Goal: Task Accomplishment & Management: Use online tool/utility

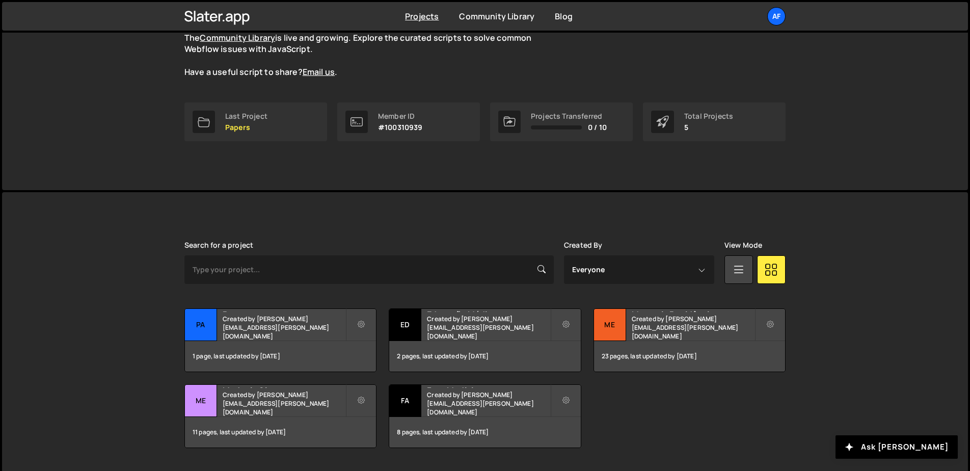
scroll to position [130, 0]
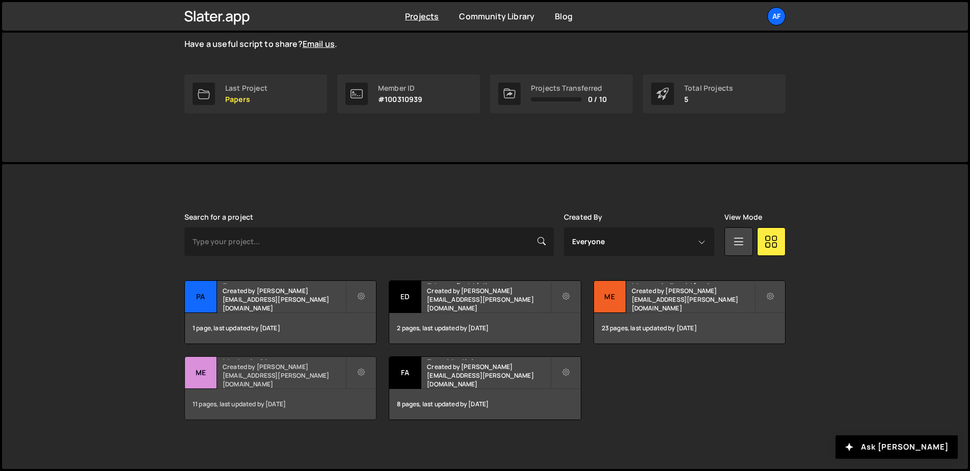
click at [288, 377] on small "Created by [PERSON_NAME][EMAIL_ADDRESS][PERSON_NAME][DOMAIN_NAME]" at bounding box center [284, 375] width 123 height 26
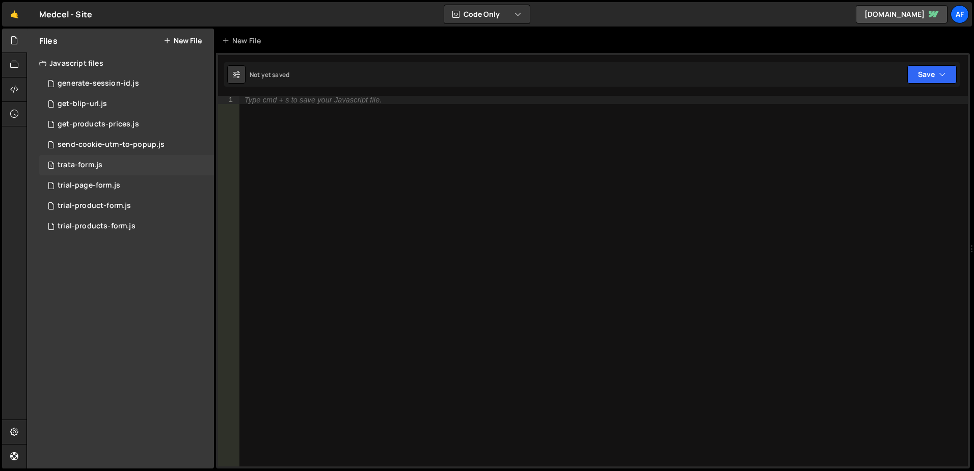
click at [89, 164] on div "trata-form.js" at bounding box center [80, 164] width 45 height 9
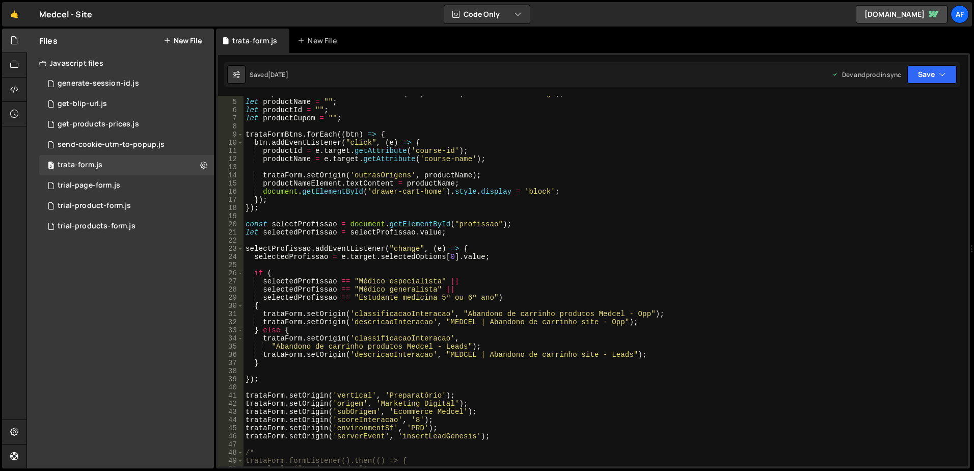
scroll to position [61, 0]
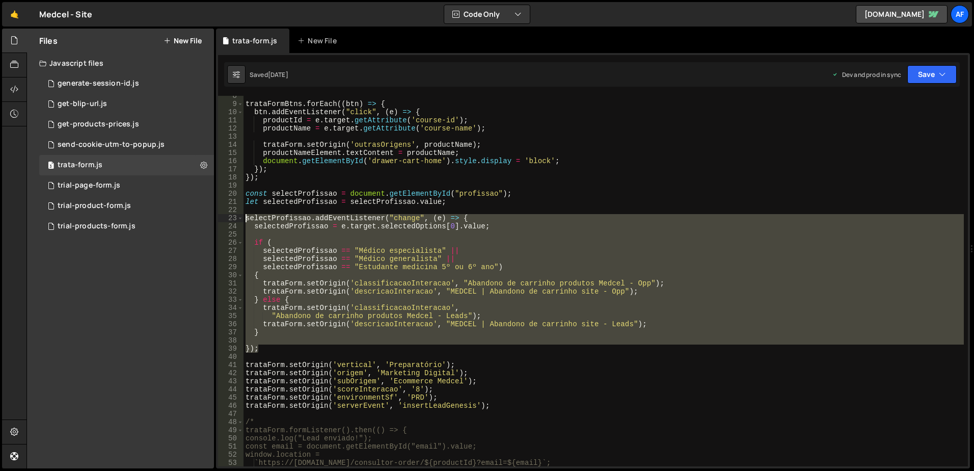
drag, startPoint x: 282, startPoint y: 352, endPoint x: 235, endPoint y: 218, distance: 142.2
click at [235, 218] on div "}); 8 9 10 11 12 13 14 15 16 17 18 19 20 21 22 23 24 25 26 27 28 29 30 31 32 33…" at bounding box center [593, 281] width 750 height 370
click at [354, 322] on div "trataFormBtns . forEach (( btn ) => { btn . addEventListener ( "click" , ( e ) …" at bounding box center [603, 281] width 720 height 370
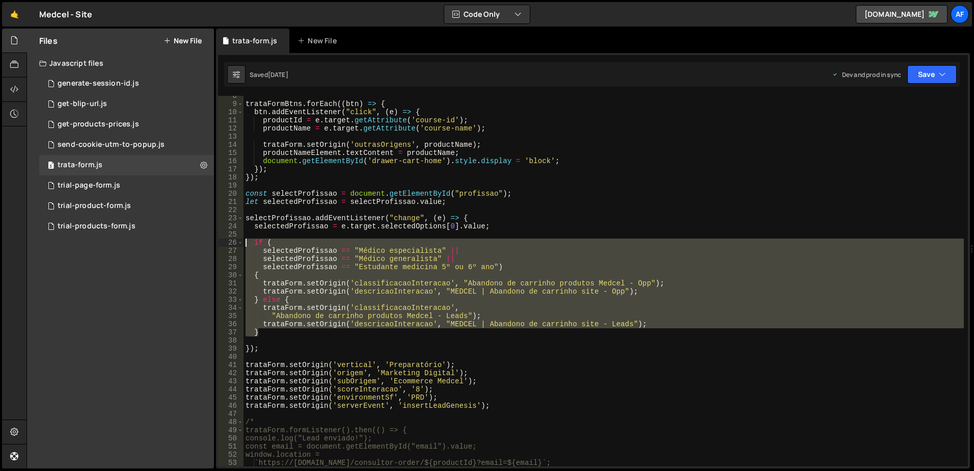
drag, startPoint x: 284, startPoint y: 332, endPoint x: 236, endPoint y: 241, distance: 101.9
click at [236, 241] on div "trataForm.setOrigin('descricaoInteracao', "MEDCEL | Abandono de carrinho site -…" at bounding box center [593, 281] width 750 height 370
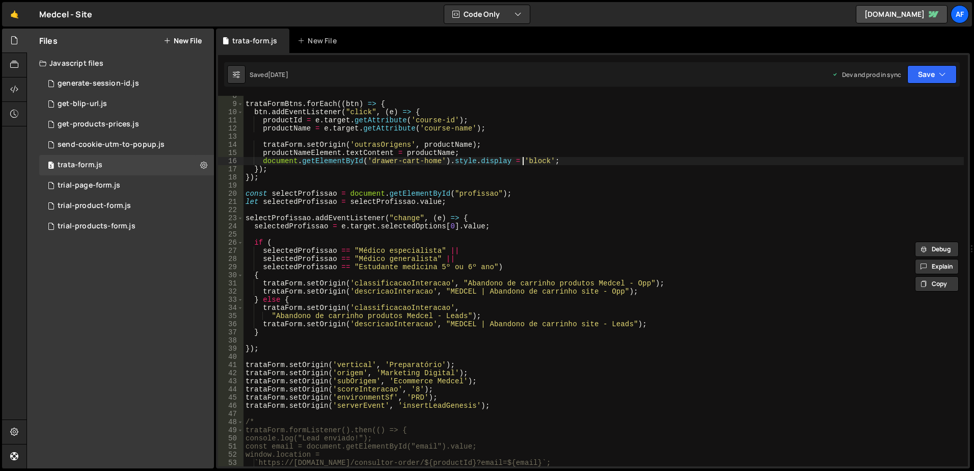
click at [521, 160] on div "trataFormBtns . forEach (( btn ) => { btn . addEventListener ( "click" , ( e ) …" at bounding box center [603, 285] width 720 height 387
type textarea "document.getElementById('drawer-cart-home').style.display = 'block';"
